Goal: Task Accomplishment & Management: Manage account settings

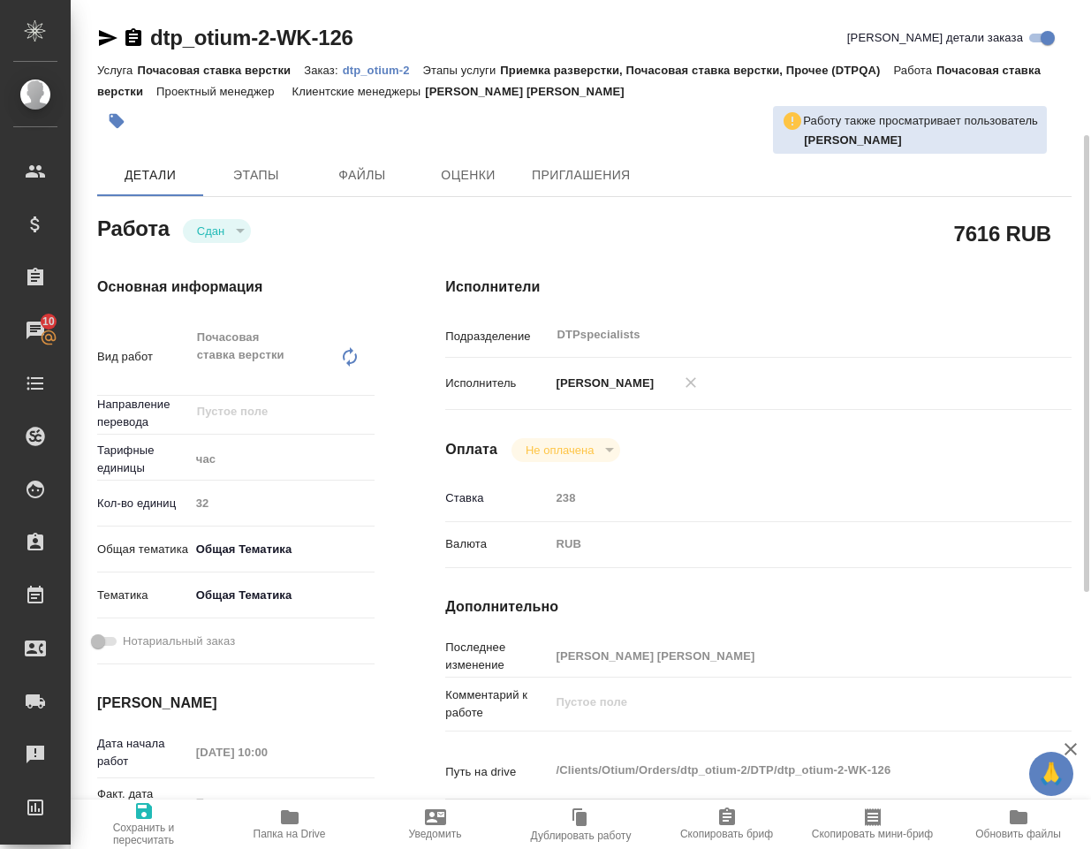
scroll to position [353, 0]
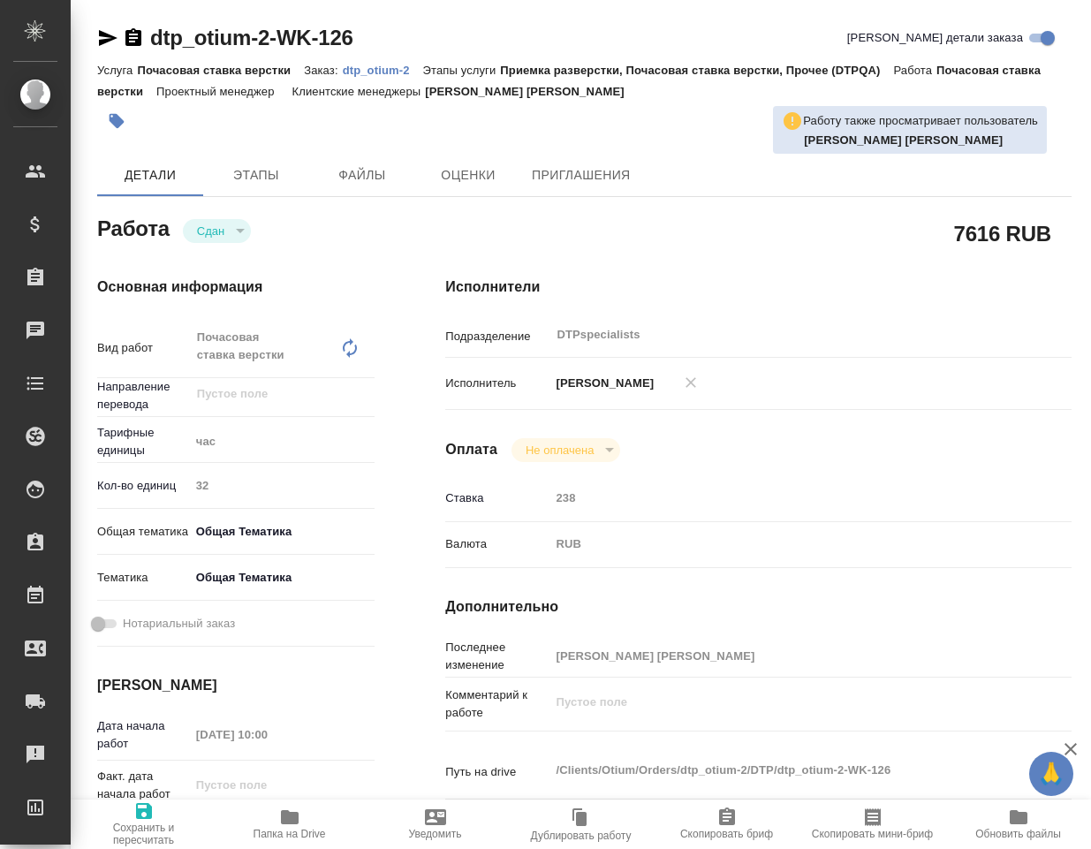
type textarea "x"
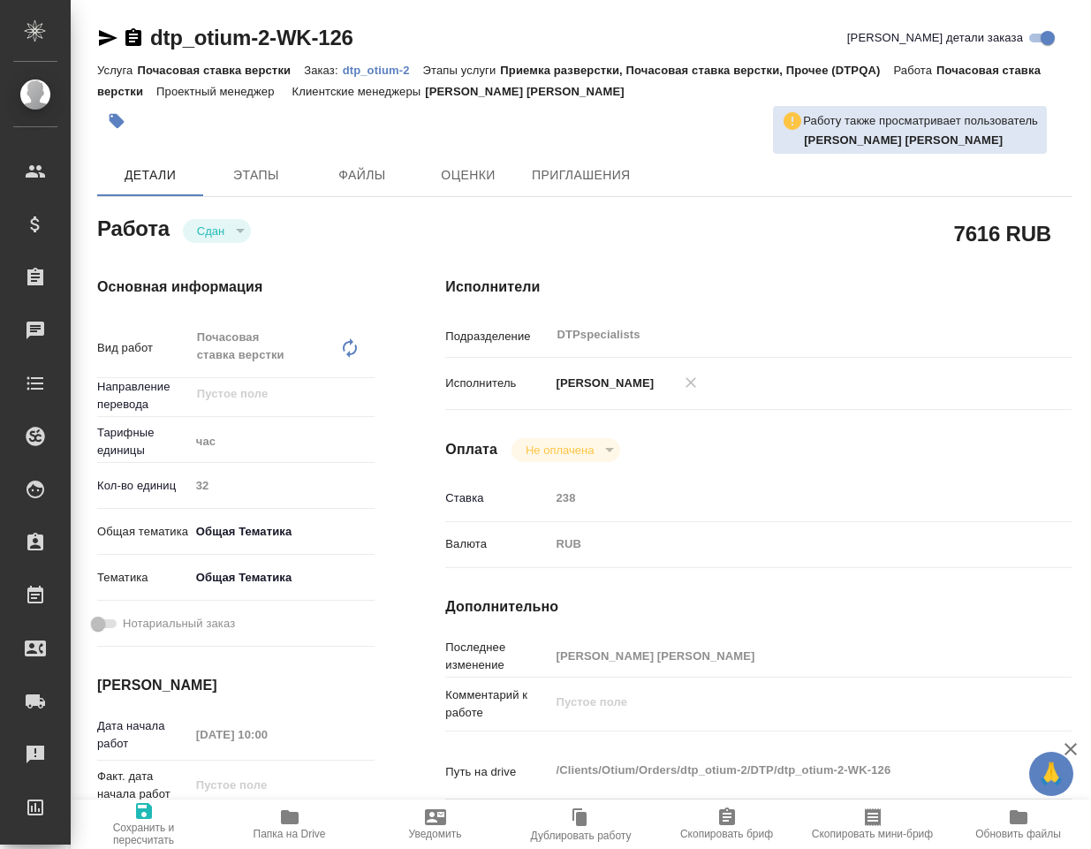
type textarea "x"
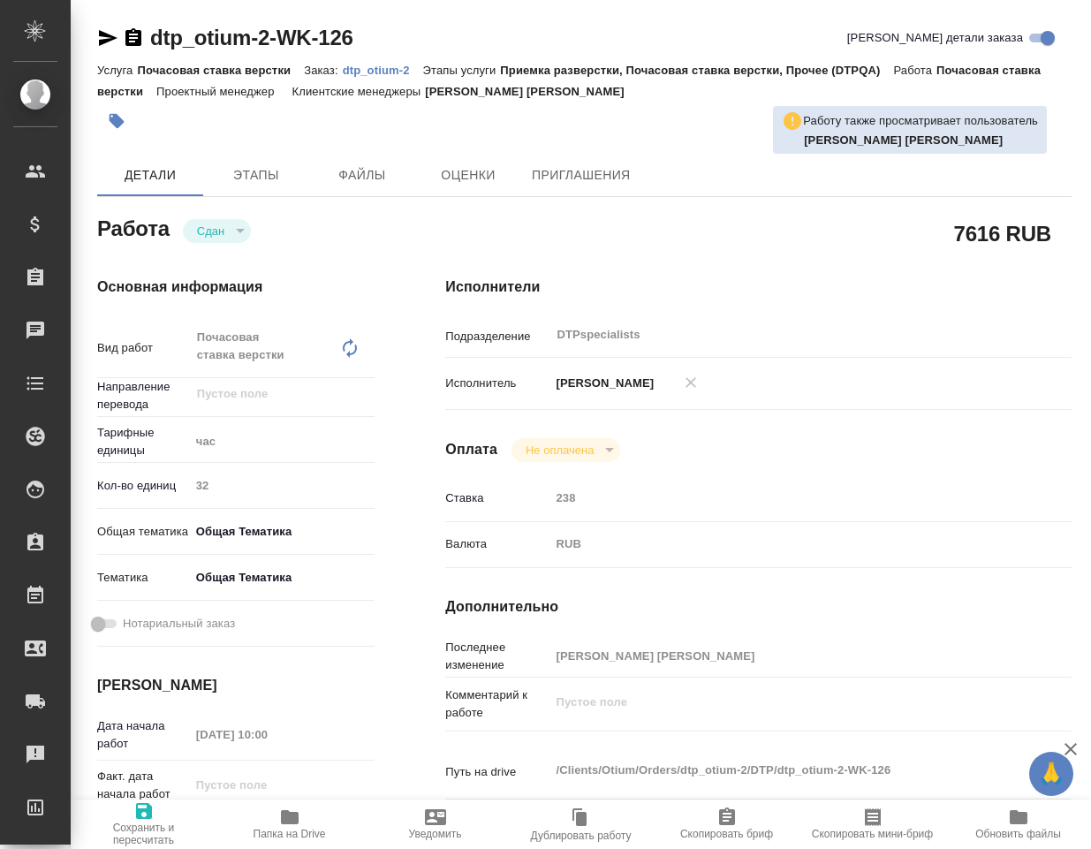
type textarea "x"
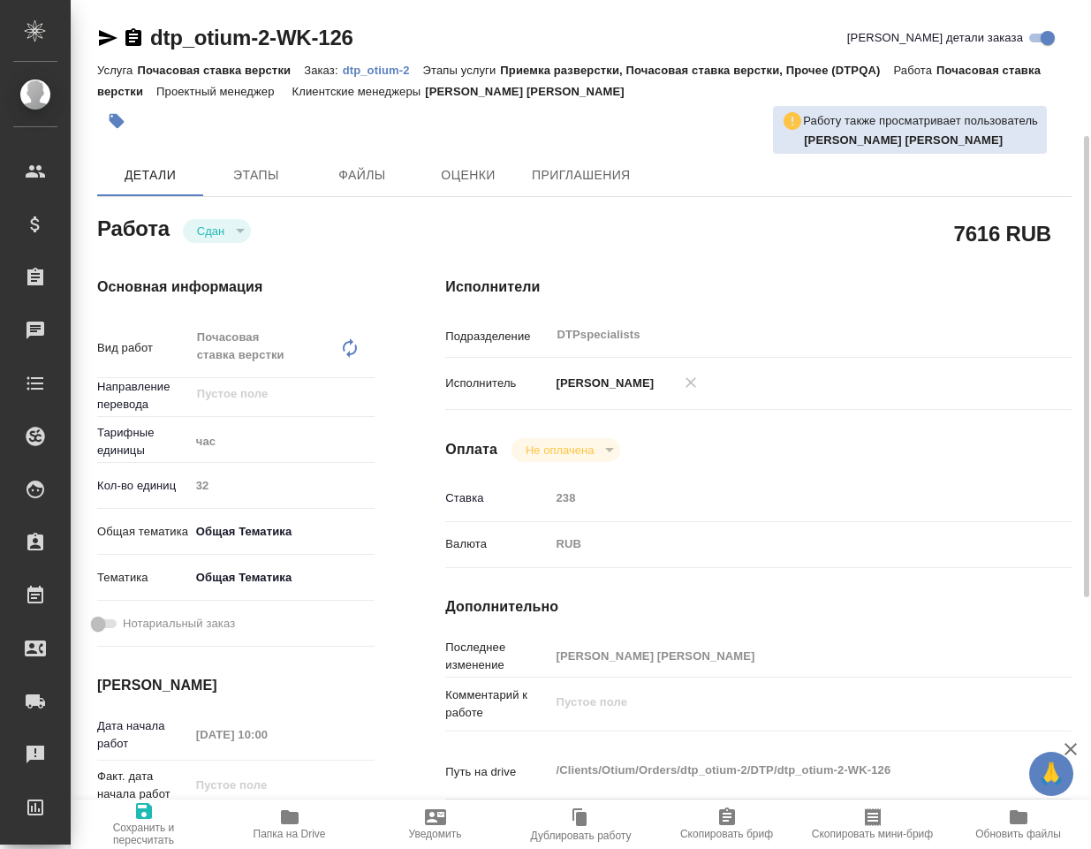
scroll to position [265, 0]
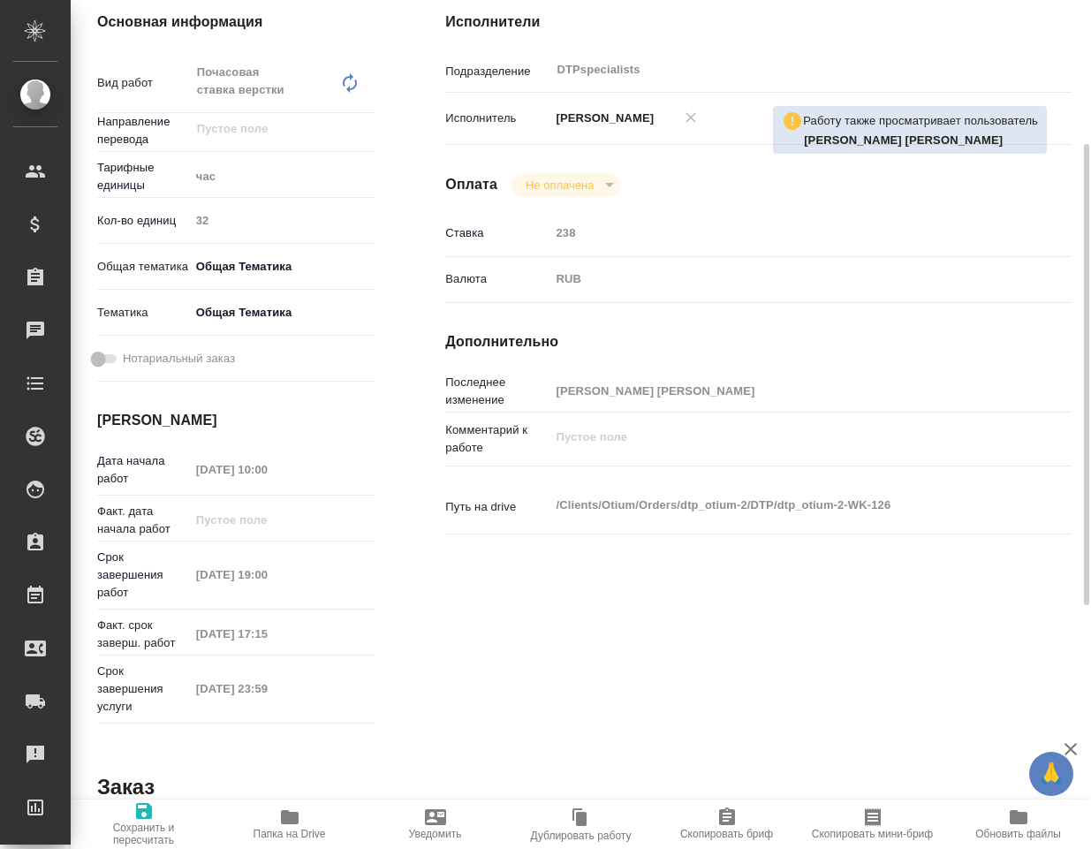
type textarea "x"
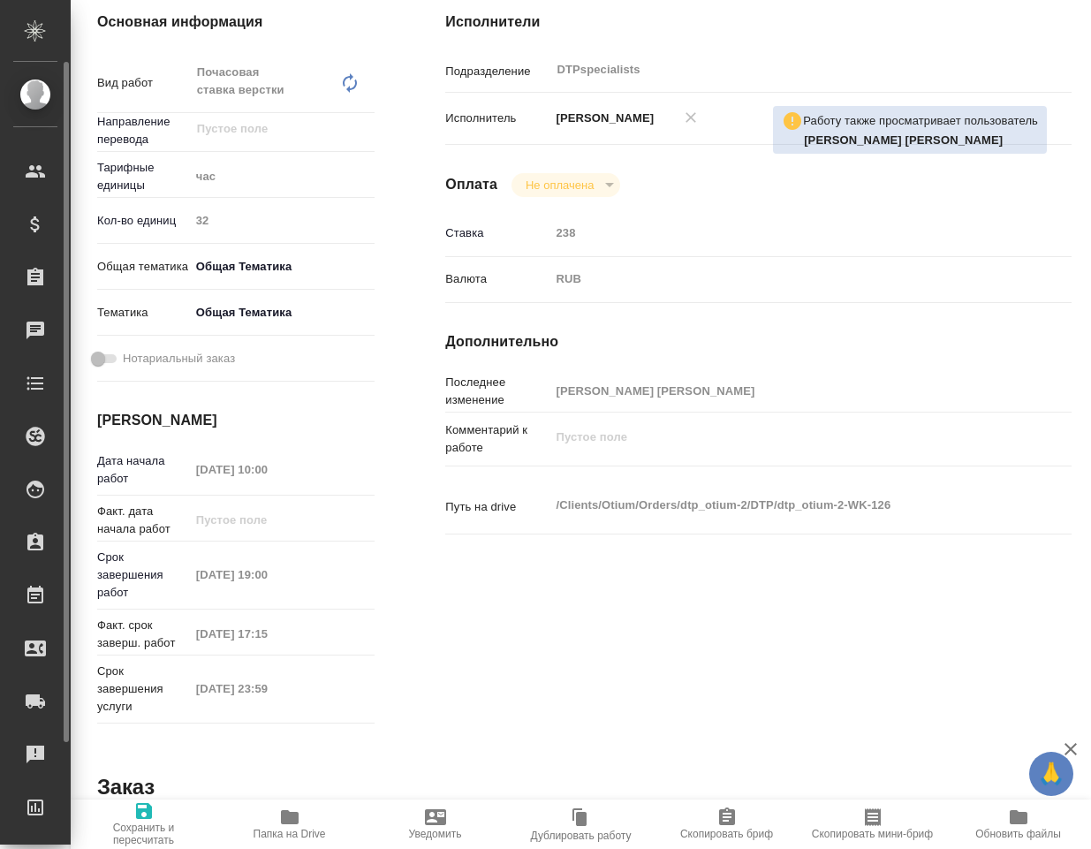
type textarea "x"
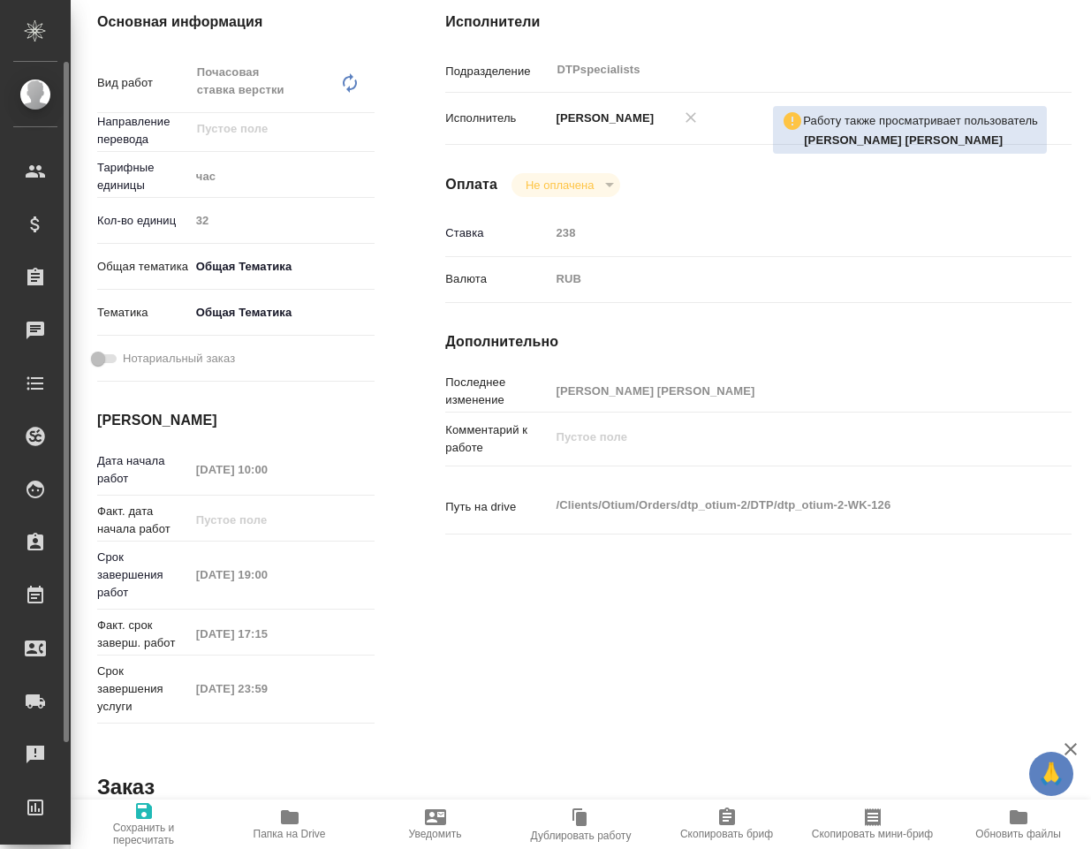
type textarea "x"
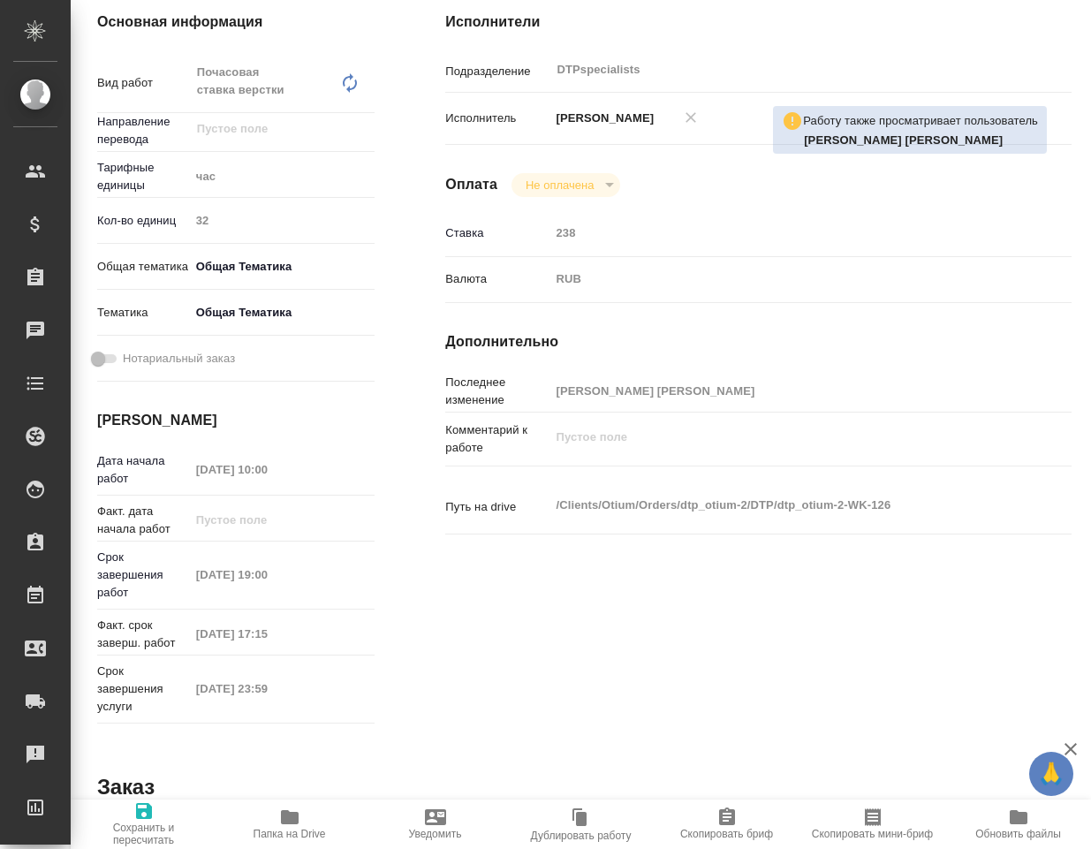
type textarea "x"
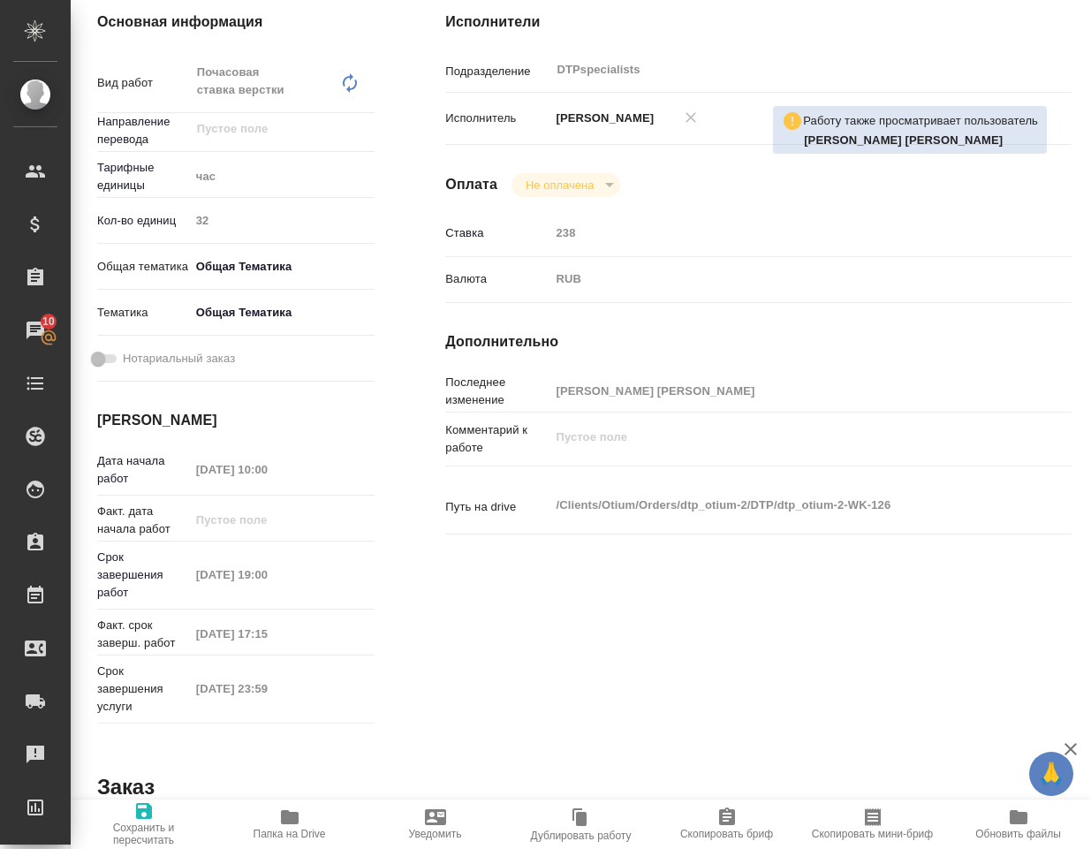
type textarea "x"
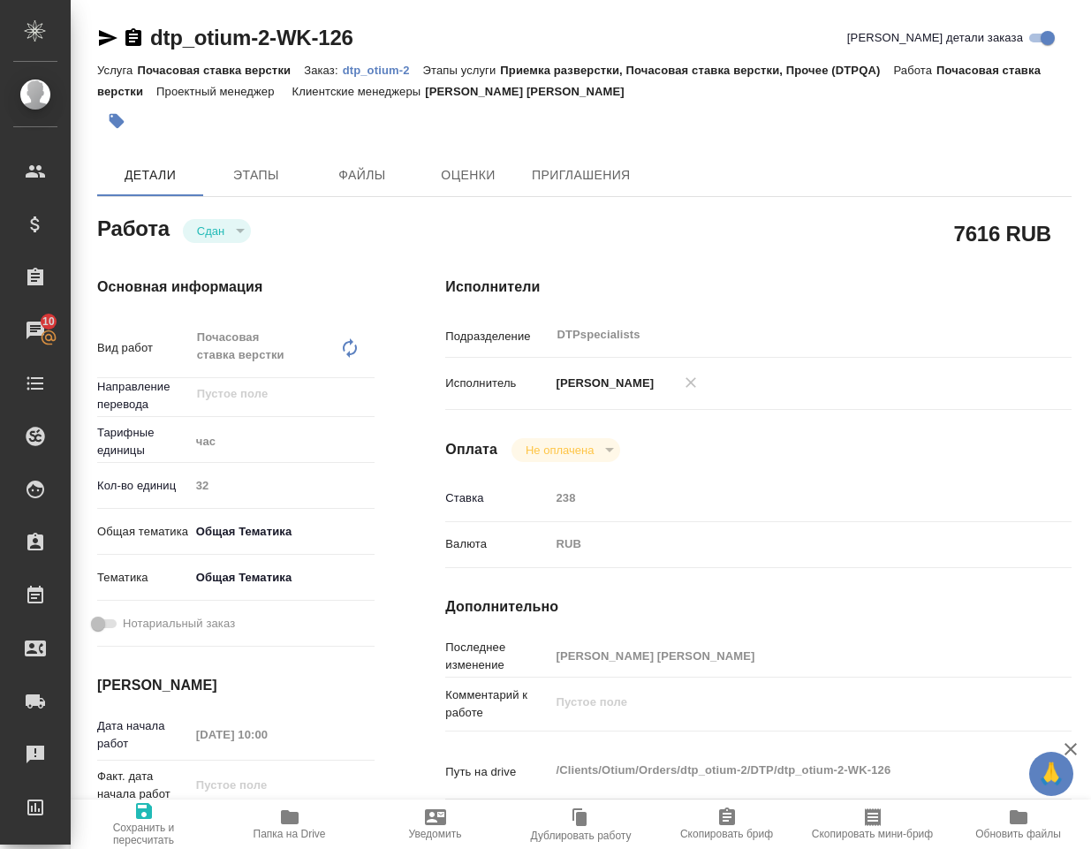
scroll to position [177, 0]
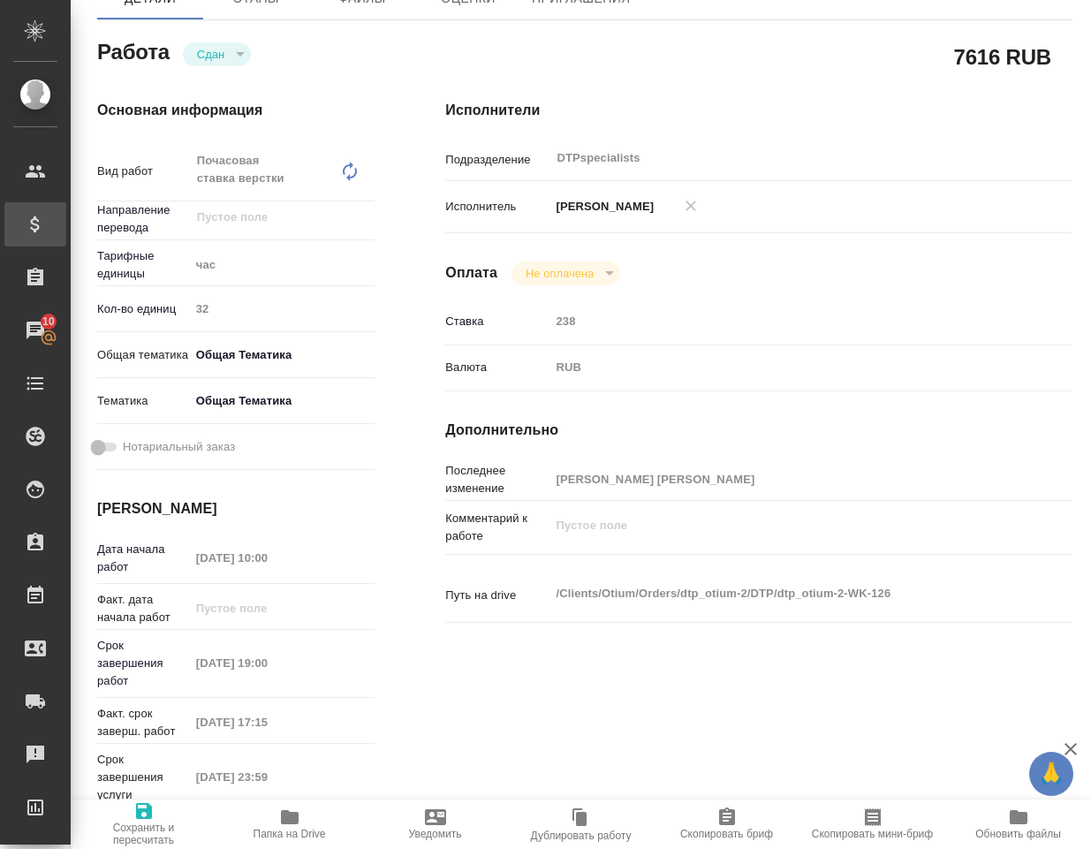
type textarea "x"
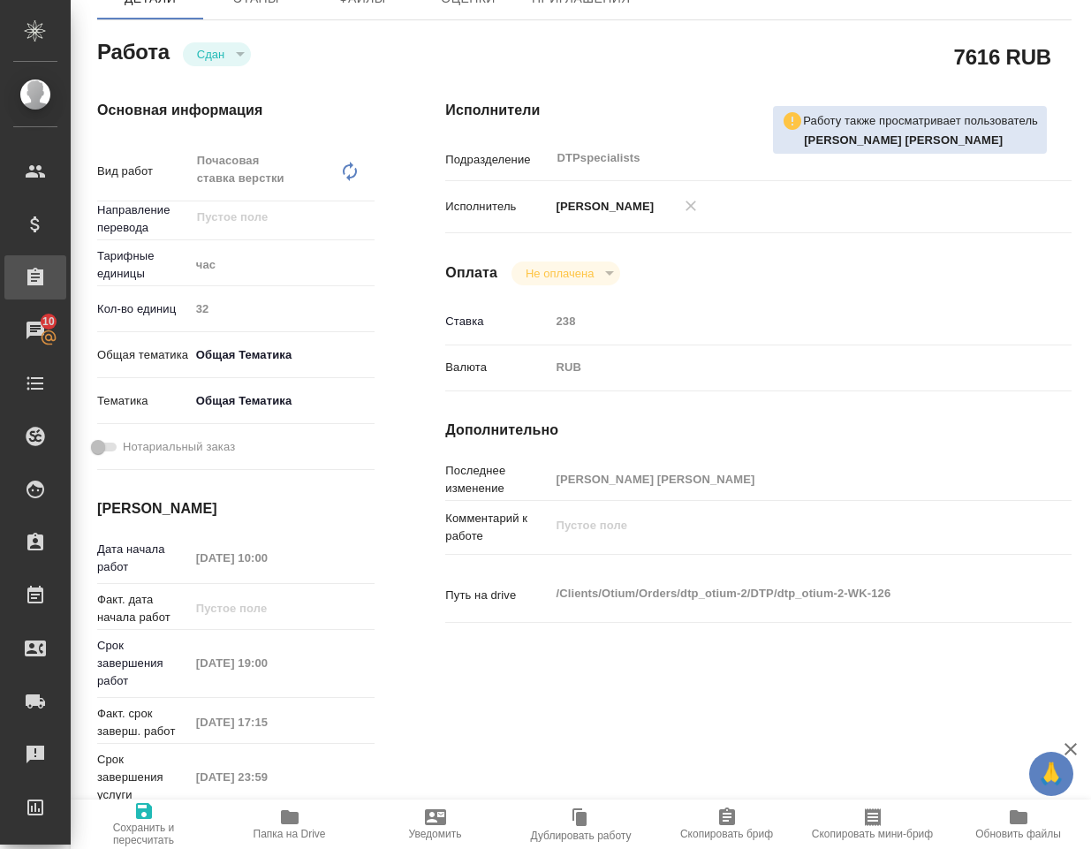
type textarea "x"
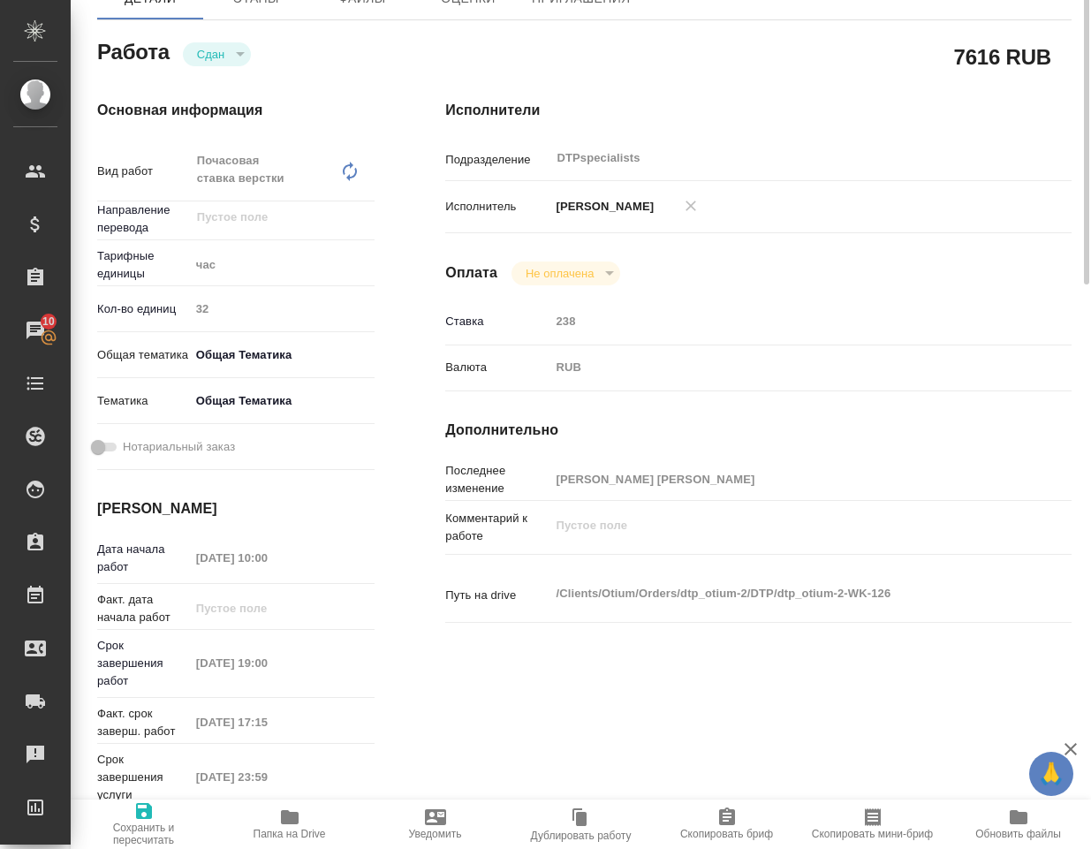
scroll to position [0, 0]
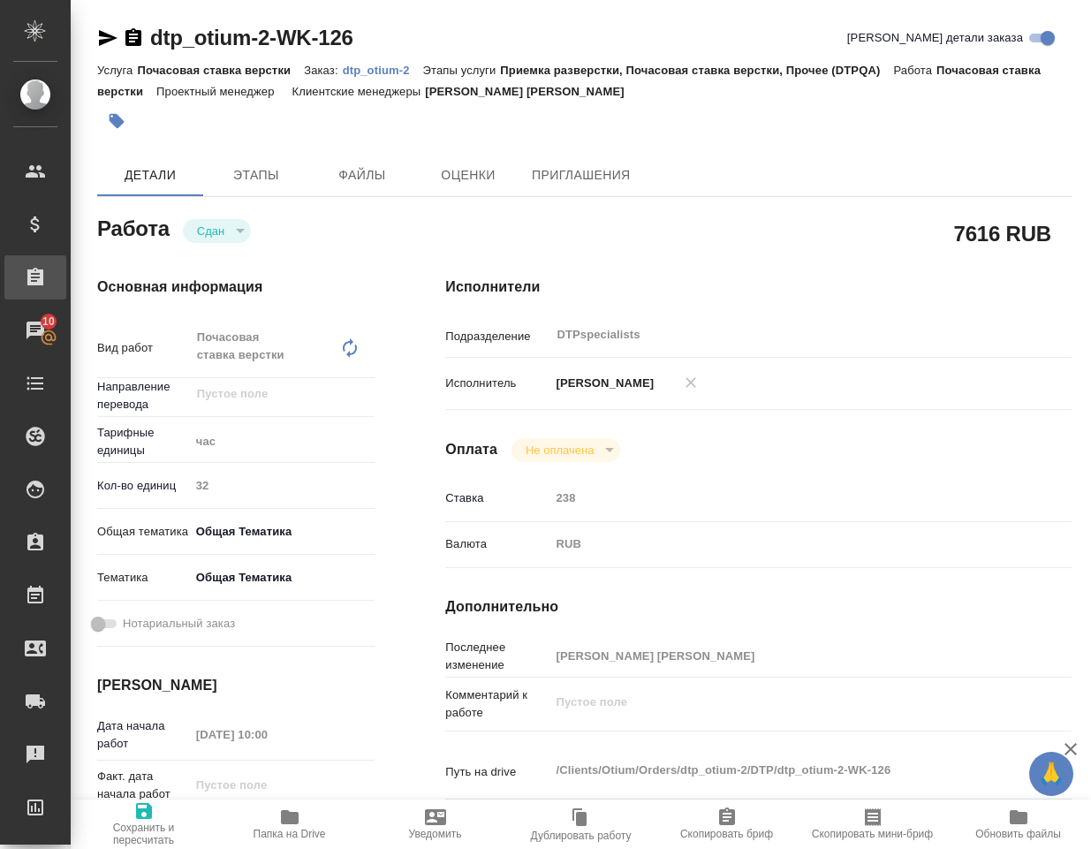
type textarea "x"
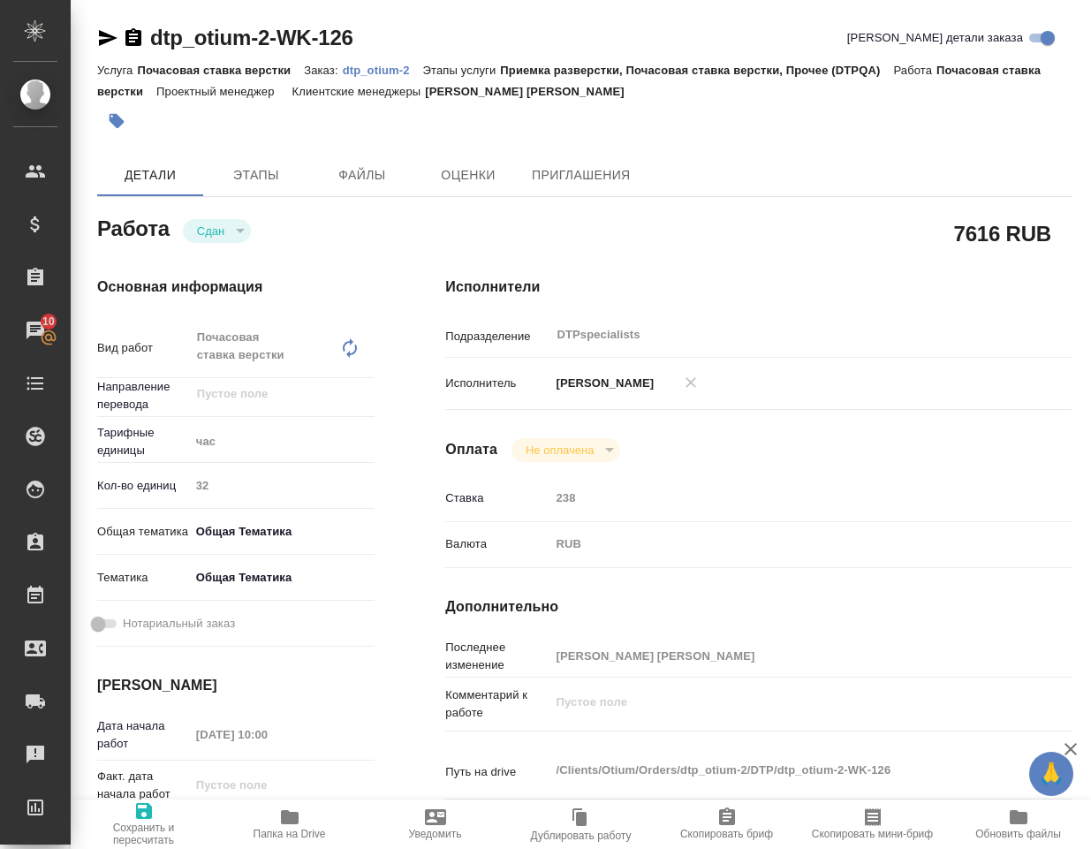
type textarea "x"
